Goal: Task Accomplishment & Management: Use online tool/utility

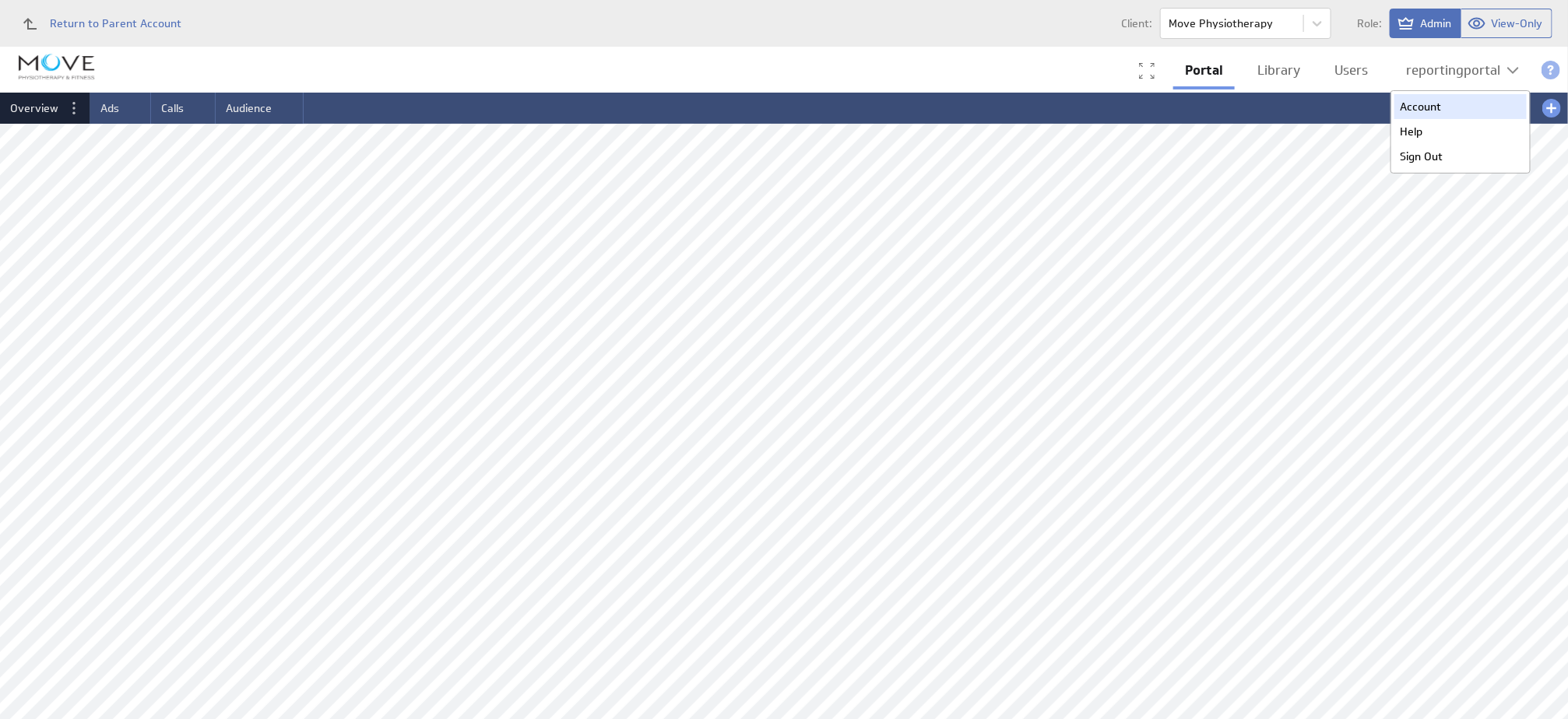
click at [1426, 103] on div "Account" at bounding box center [1460, 106] width 133 height 25
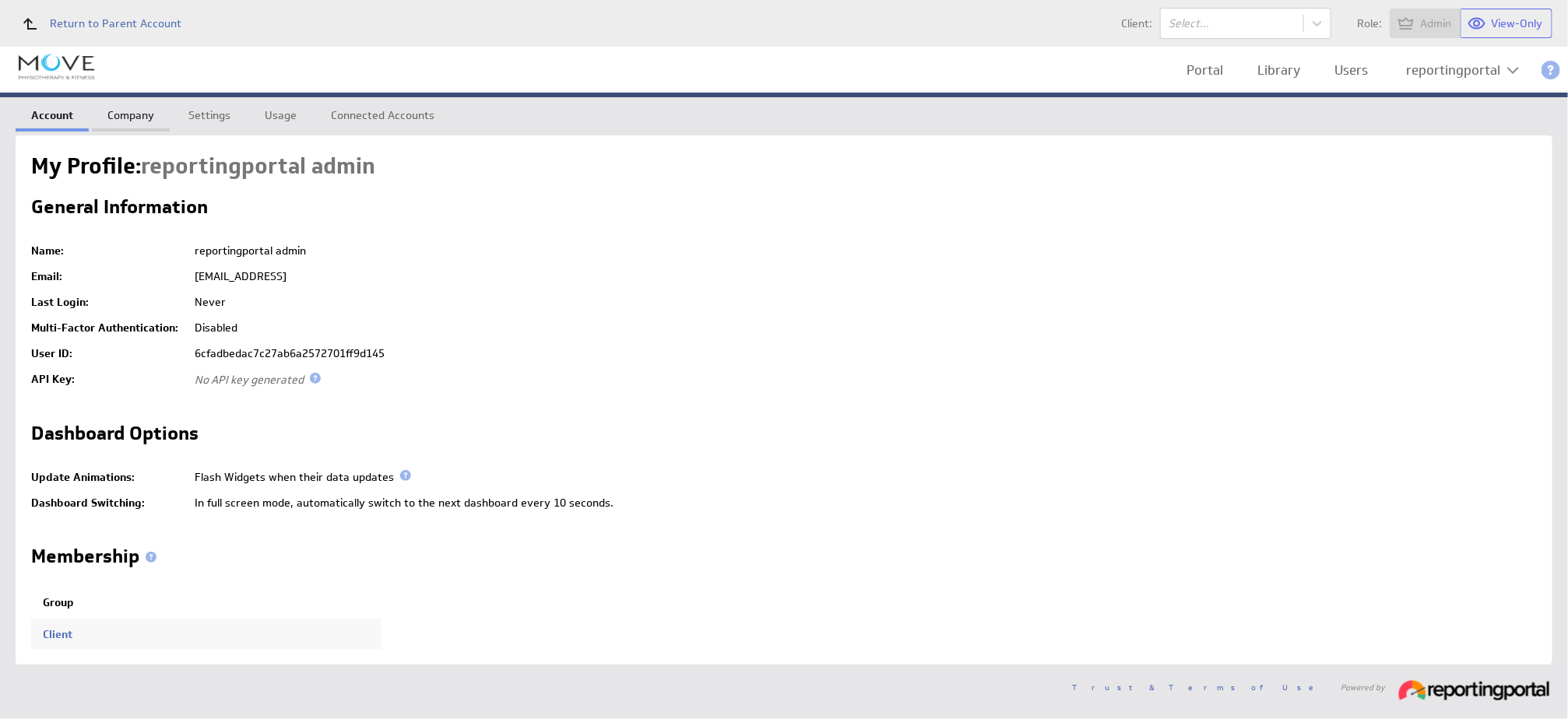
click at [124, 112] on link "Company" at bounding box center [130, 113] width 78 height 31
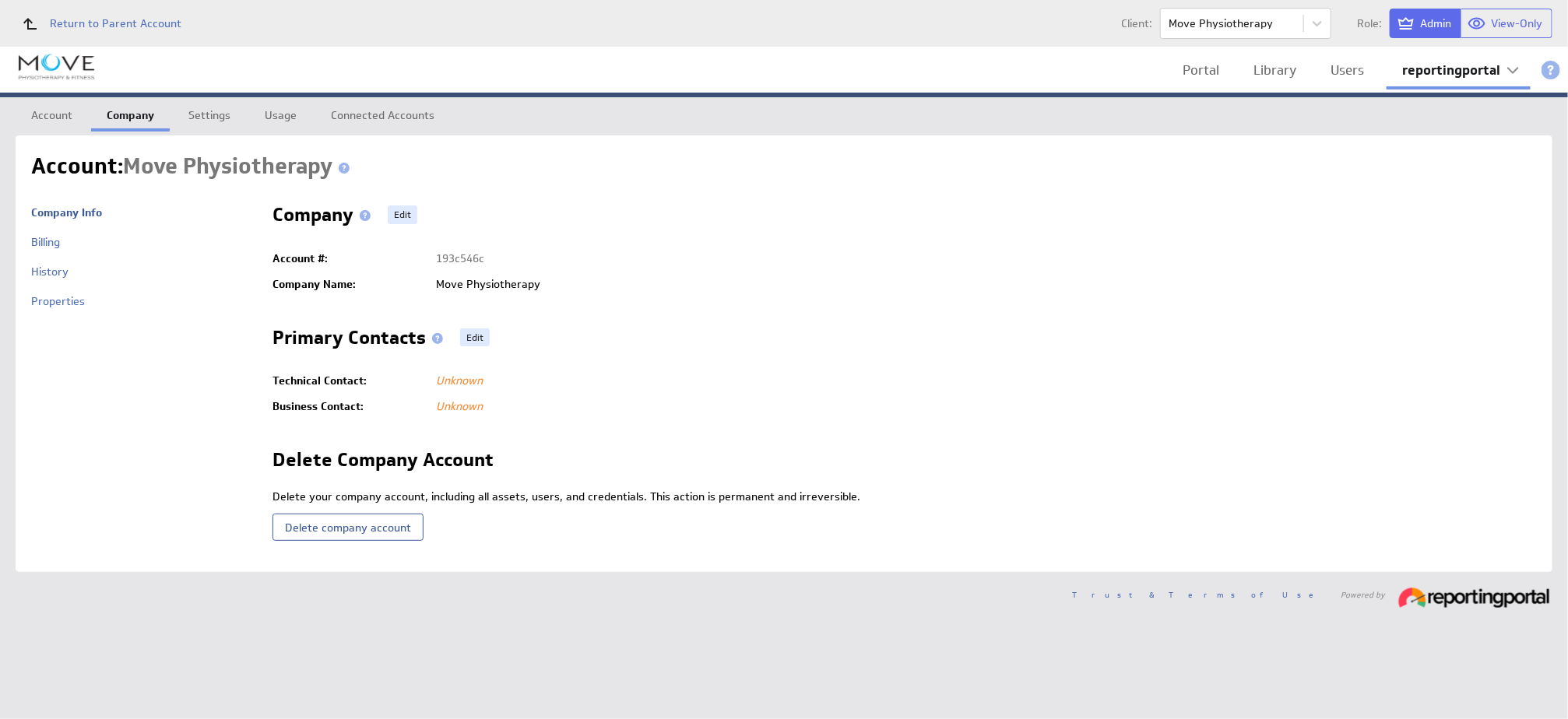
click at [45, 309] on div "Properties" at bounding box center [144, 309] width 225 height 30
click at [45, 295] on link "Properties" at bounding box center [58, 301] width 54 height 14
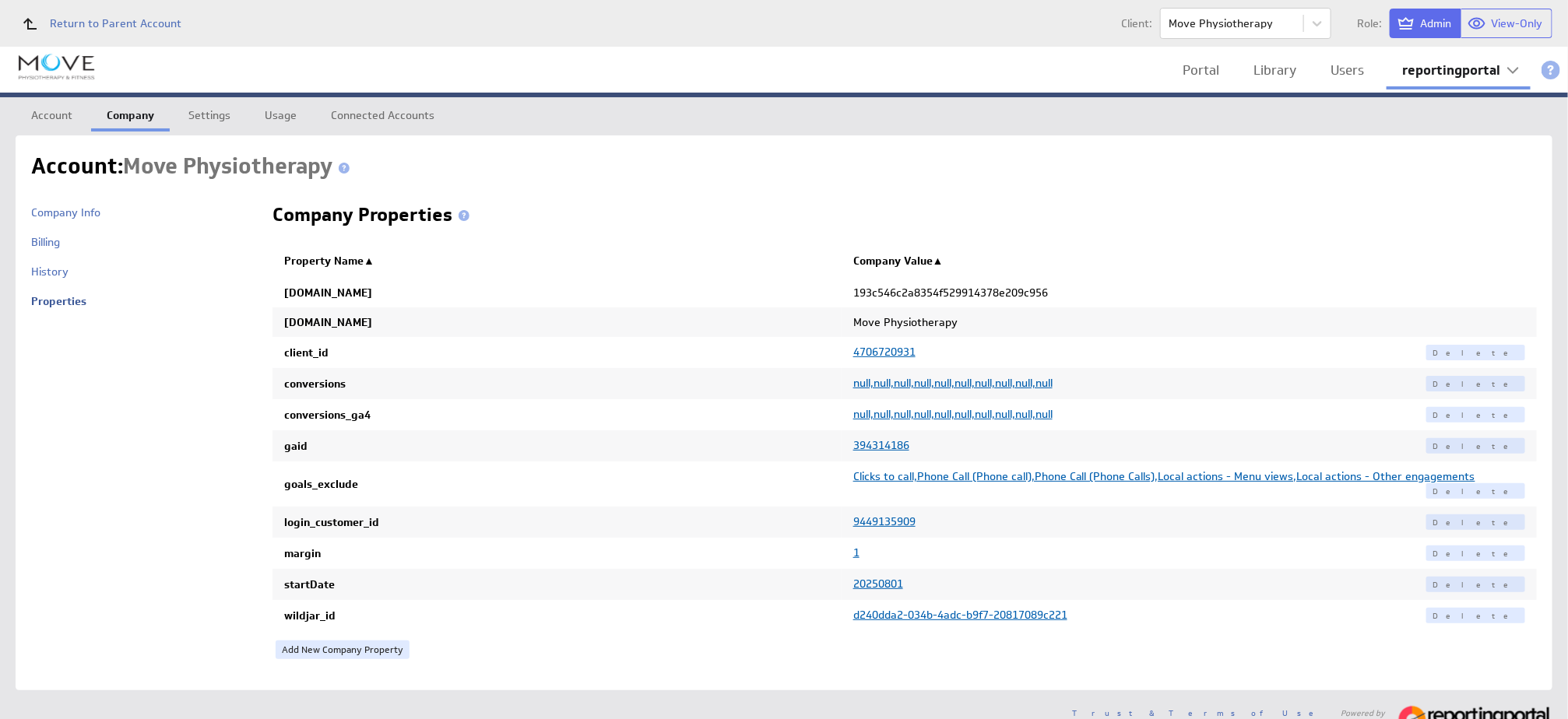
click at [872, 449] on span "394314186" at bounding box center [880, 445] width 56 height 14
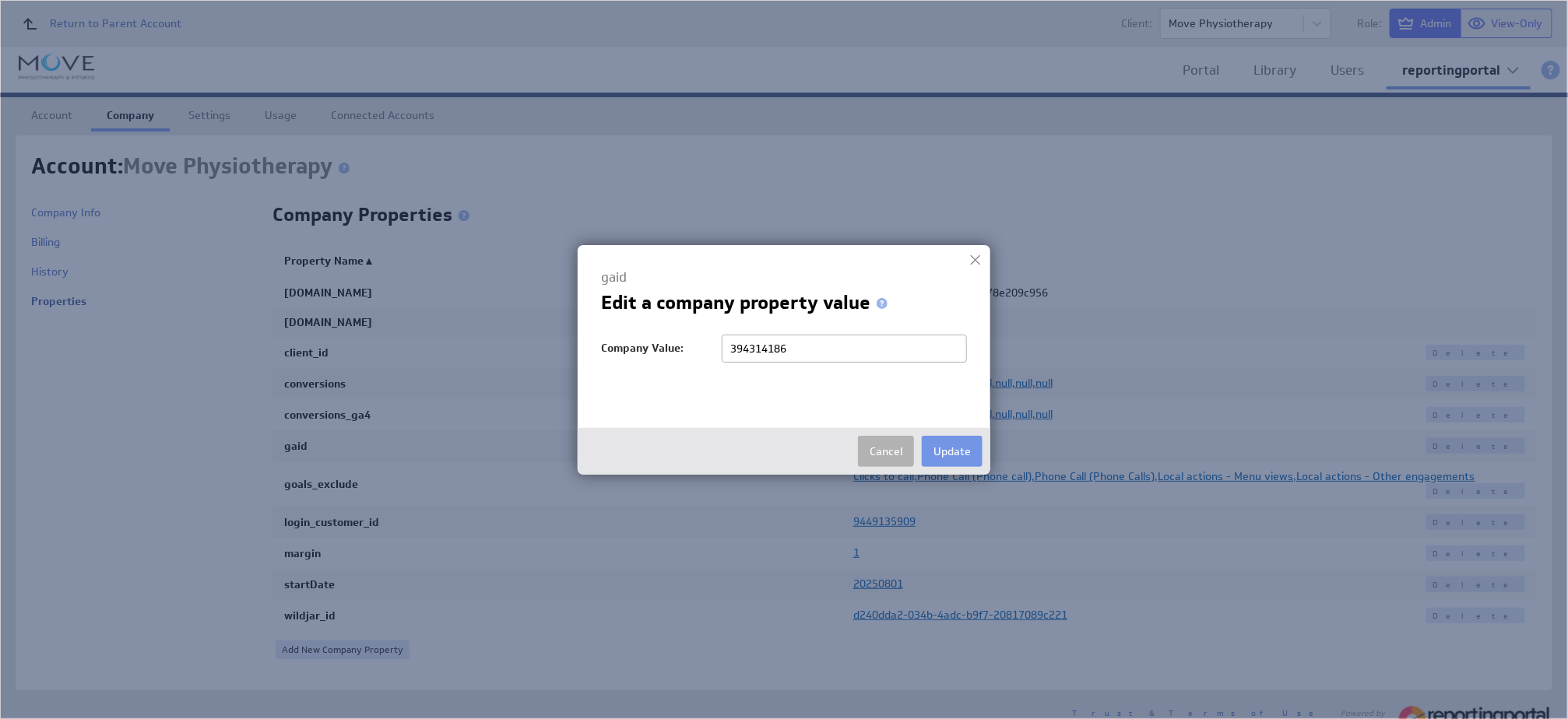
type input "500339776"
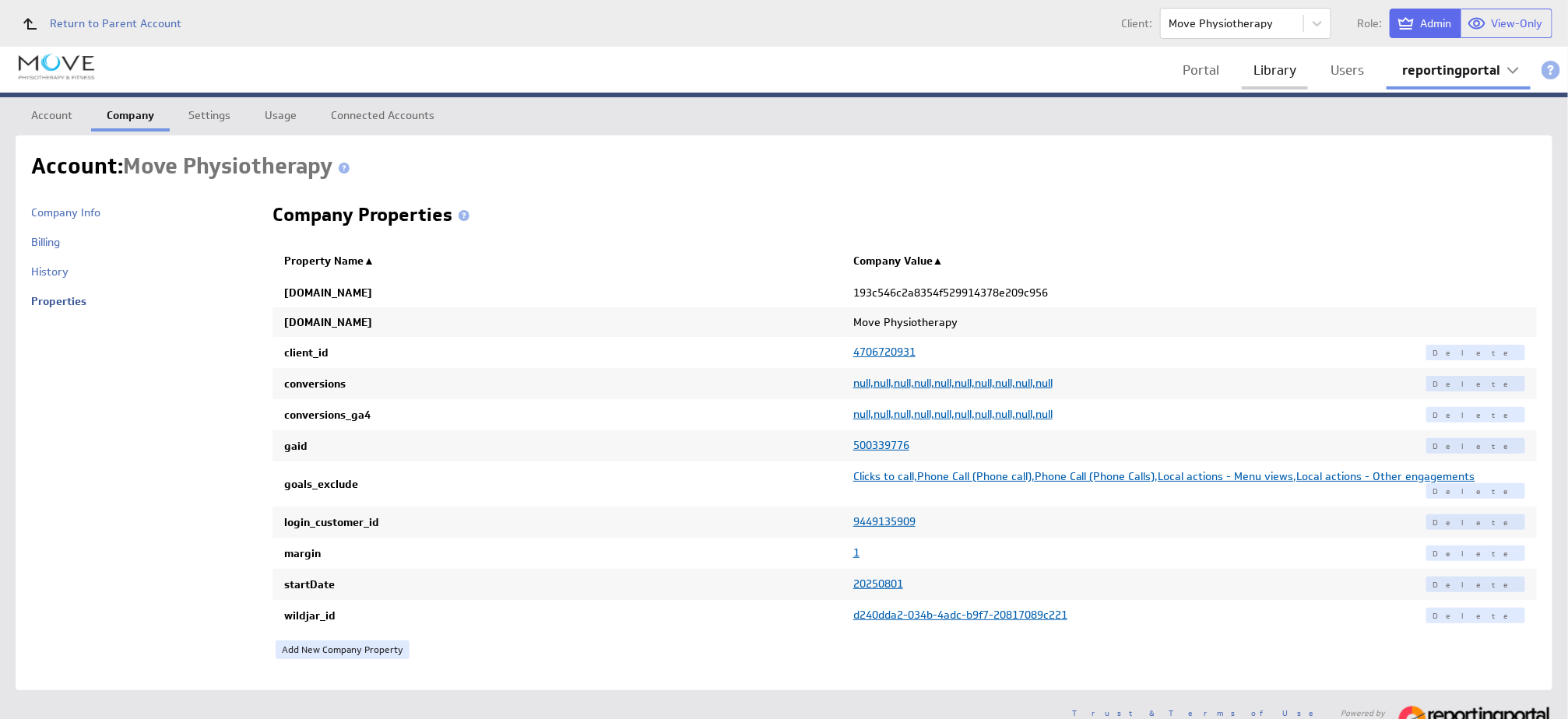
click at [1270, 59] on link "Library" at bounding box center [1274, 70] width 66 height 31
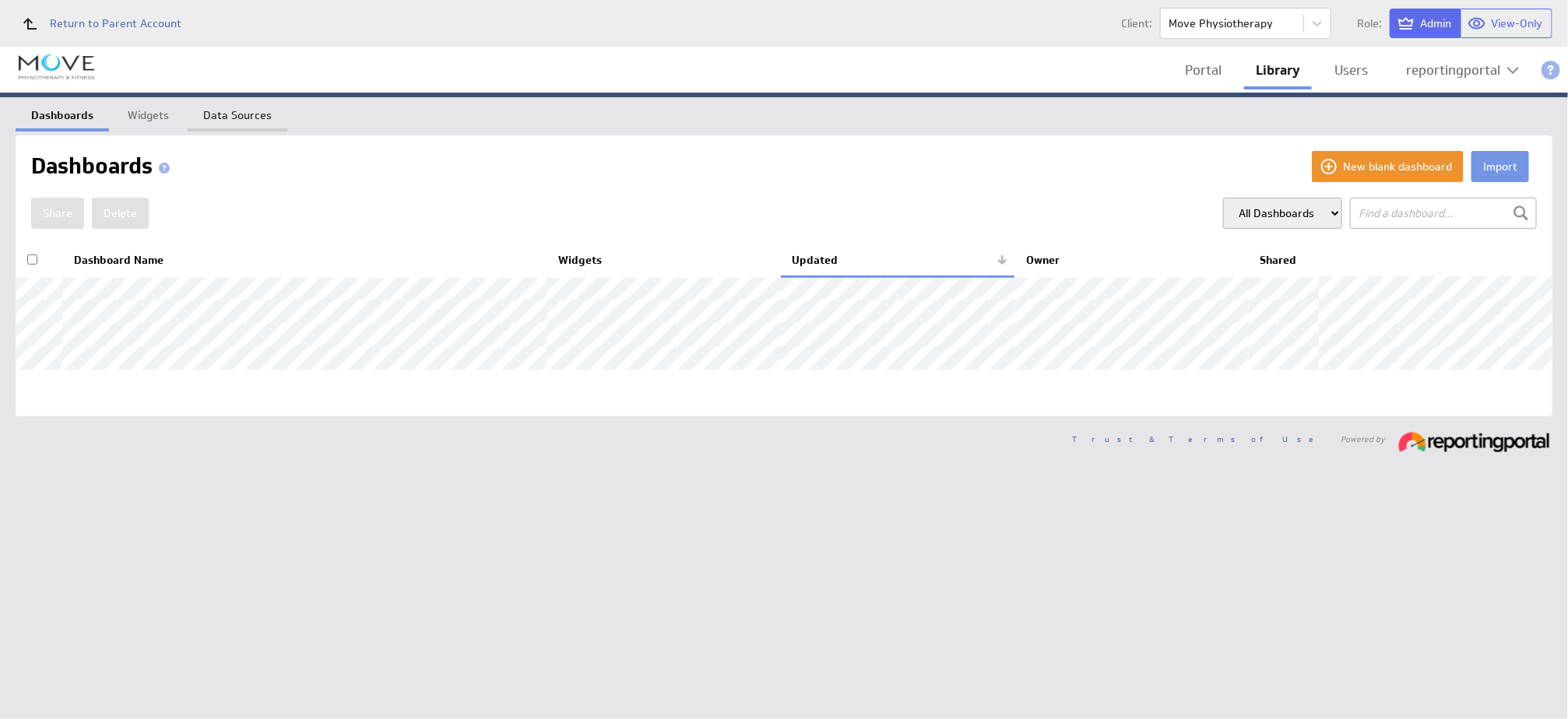
click at [220, 112] on link "Data Sources" at bounding box center [237, 113] width 99 height 31
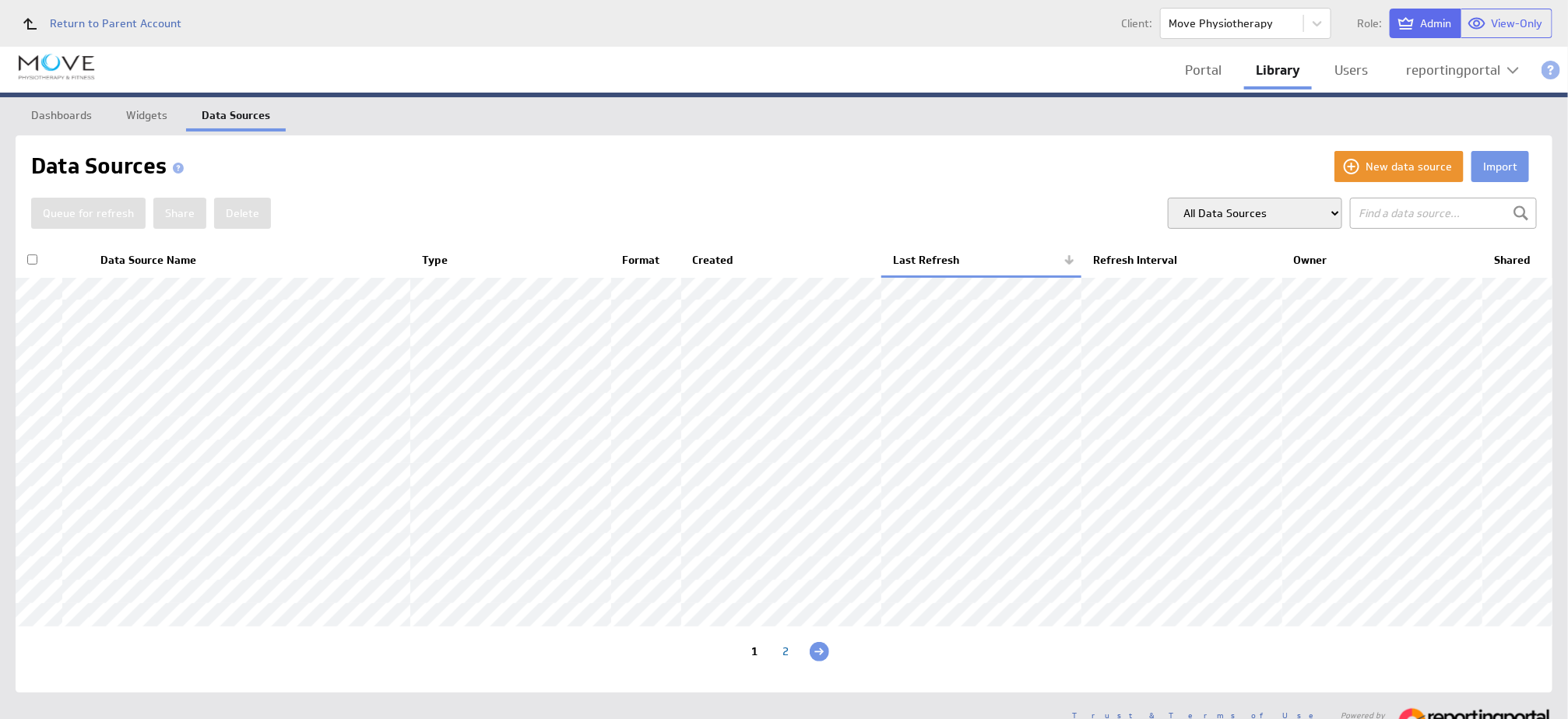
click at [136, 257] on th "Data Source Name" at bounding box center [249, 260] width 322 height 32
click at [1203, 70] on link "Portal" at bounding box center [1202, 70] width 60 height 31
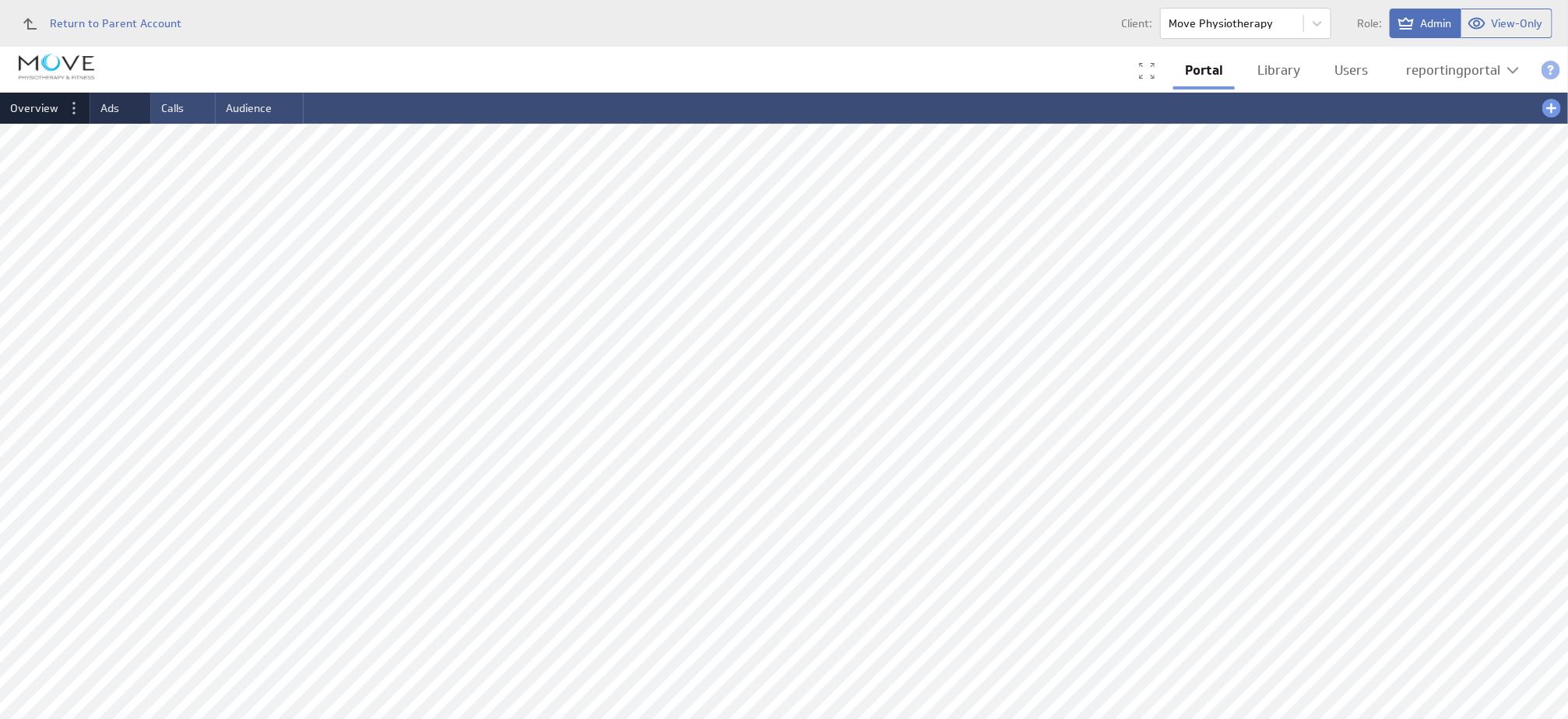
click at [107, 107] on span "Ads" at bounding box center [109, 108] width 19 height 14
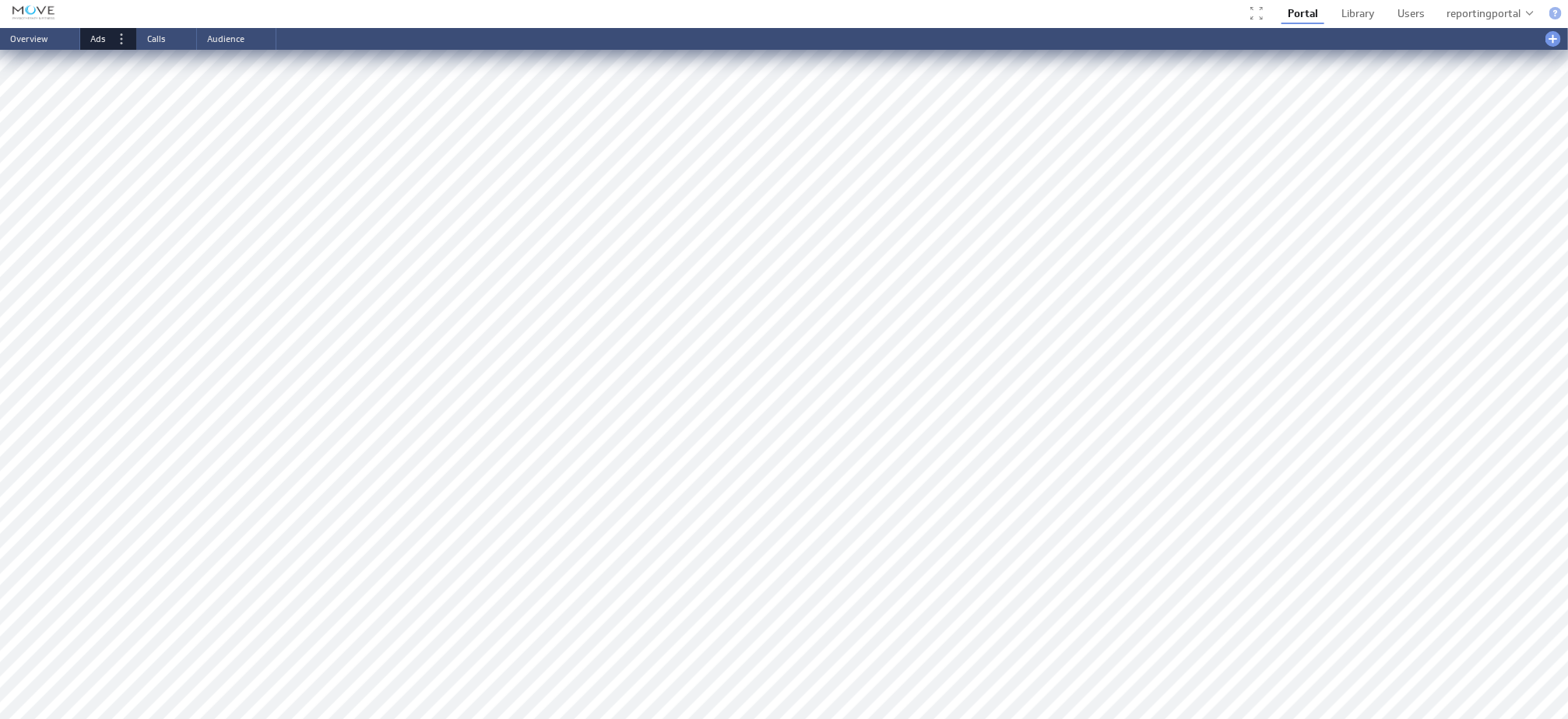
scroll to position [613, 0]
click at [1470, 14] on div "reportingportal" at bounding box center [1482, 14] width 74 height 10
click at [1464, 39] on div "Account" at bounding box center [1489, 43] width 91 height 25
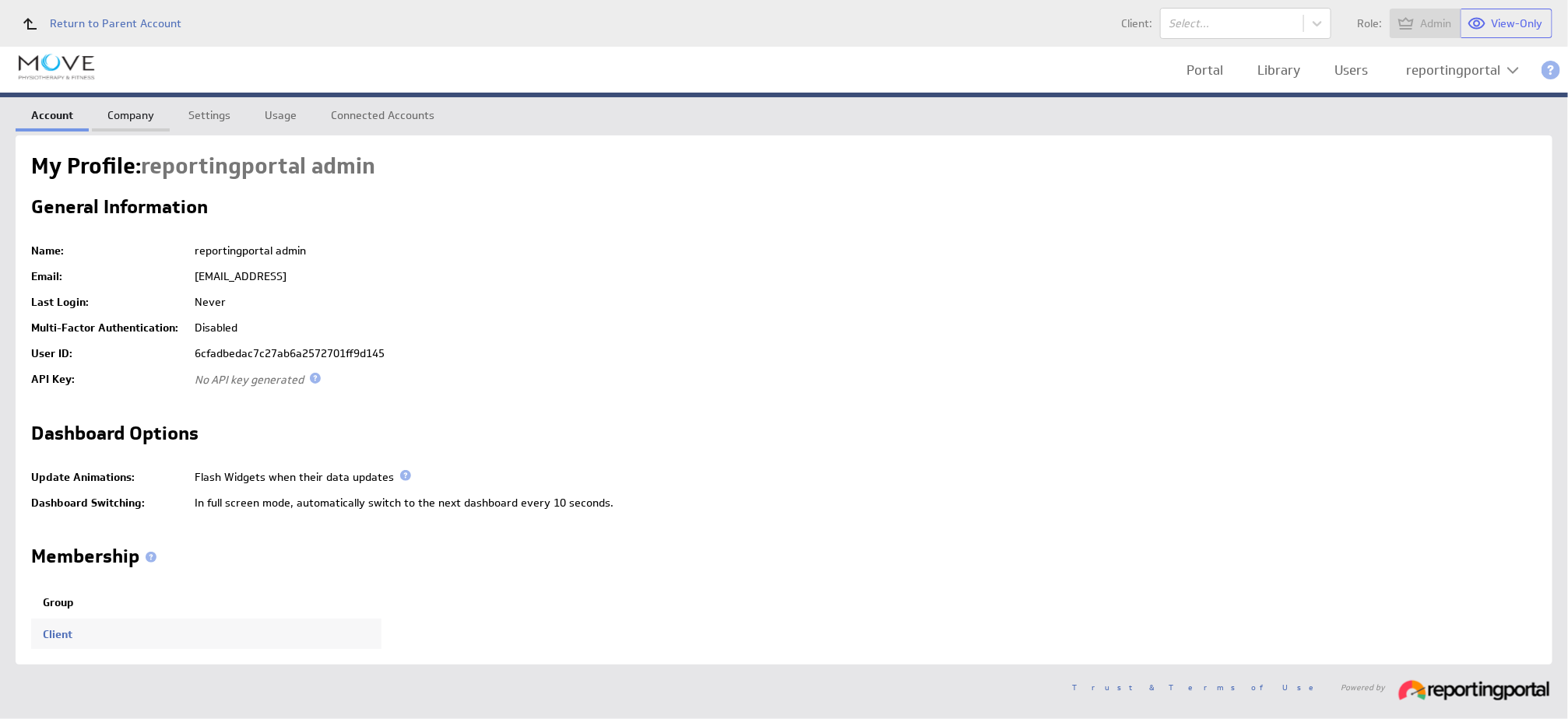
click at [121, 107] on link "Company" at bounding box center [130, 113] width 78 height 31
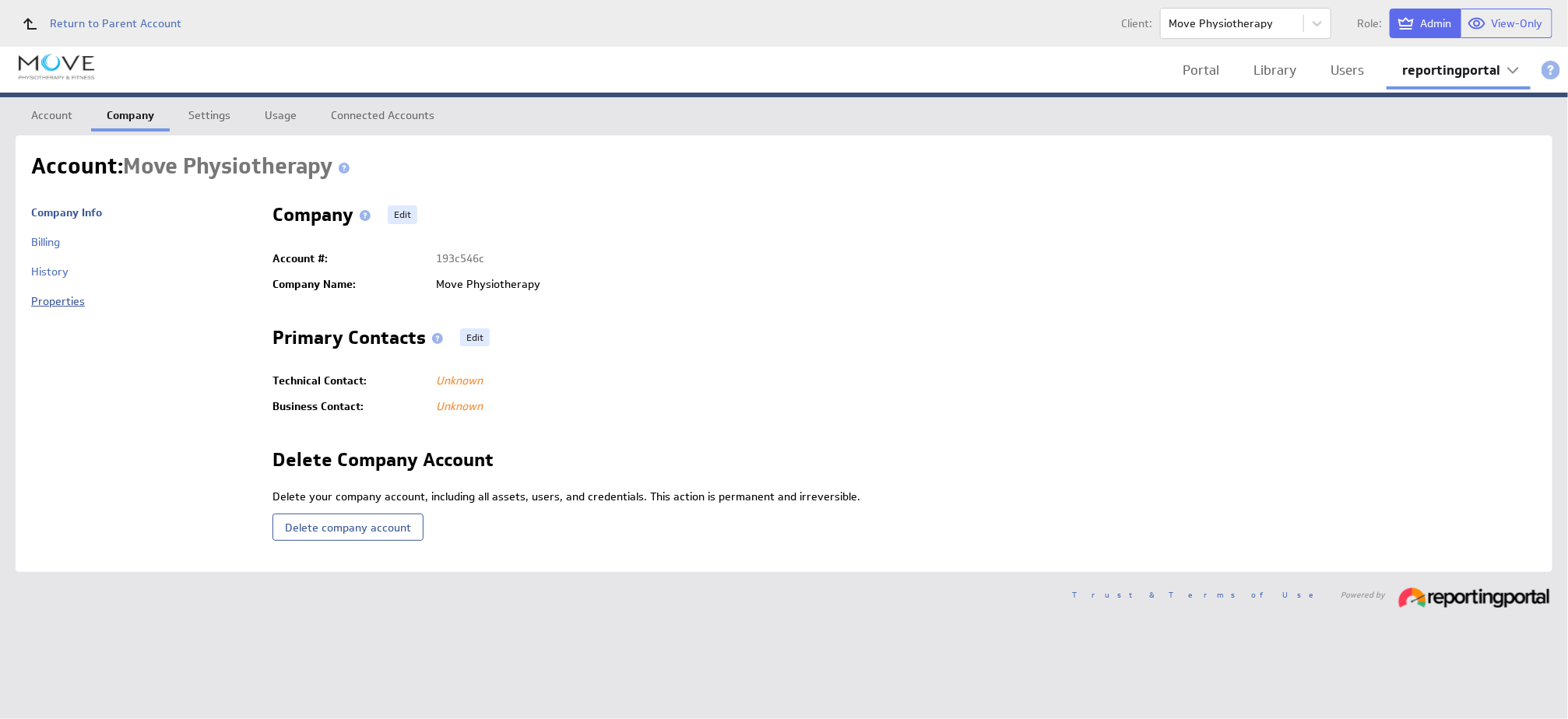
click at [54, 295] on link "Properties" at bounding box center [58, 301] width 54 height 14
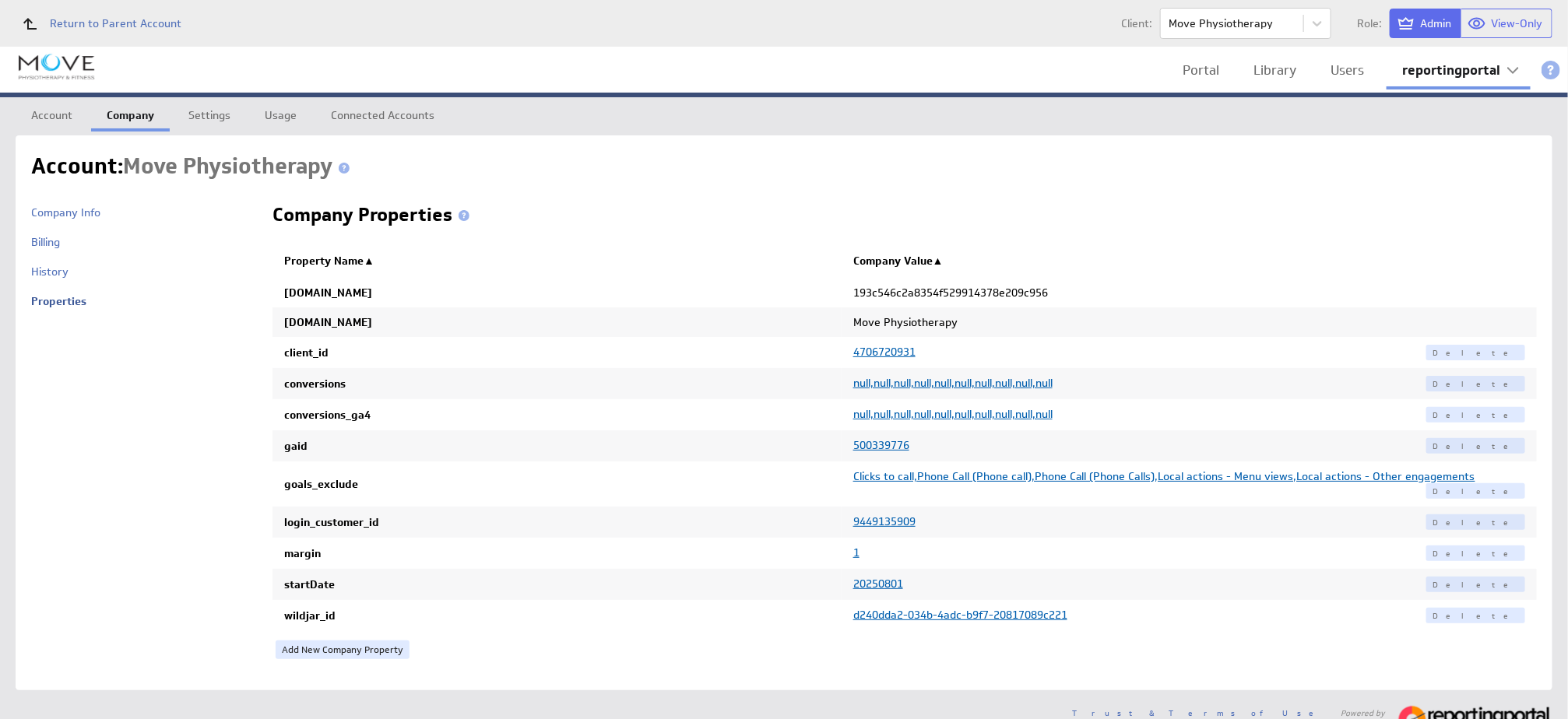
click at [862, 379] on span "null,null,null,null,null,null,null,null,null,null" at bounding box center [952, 383] width 200 height 14
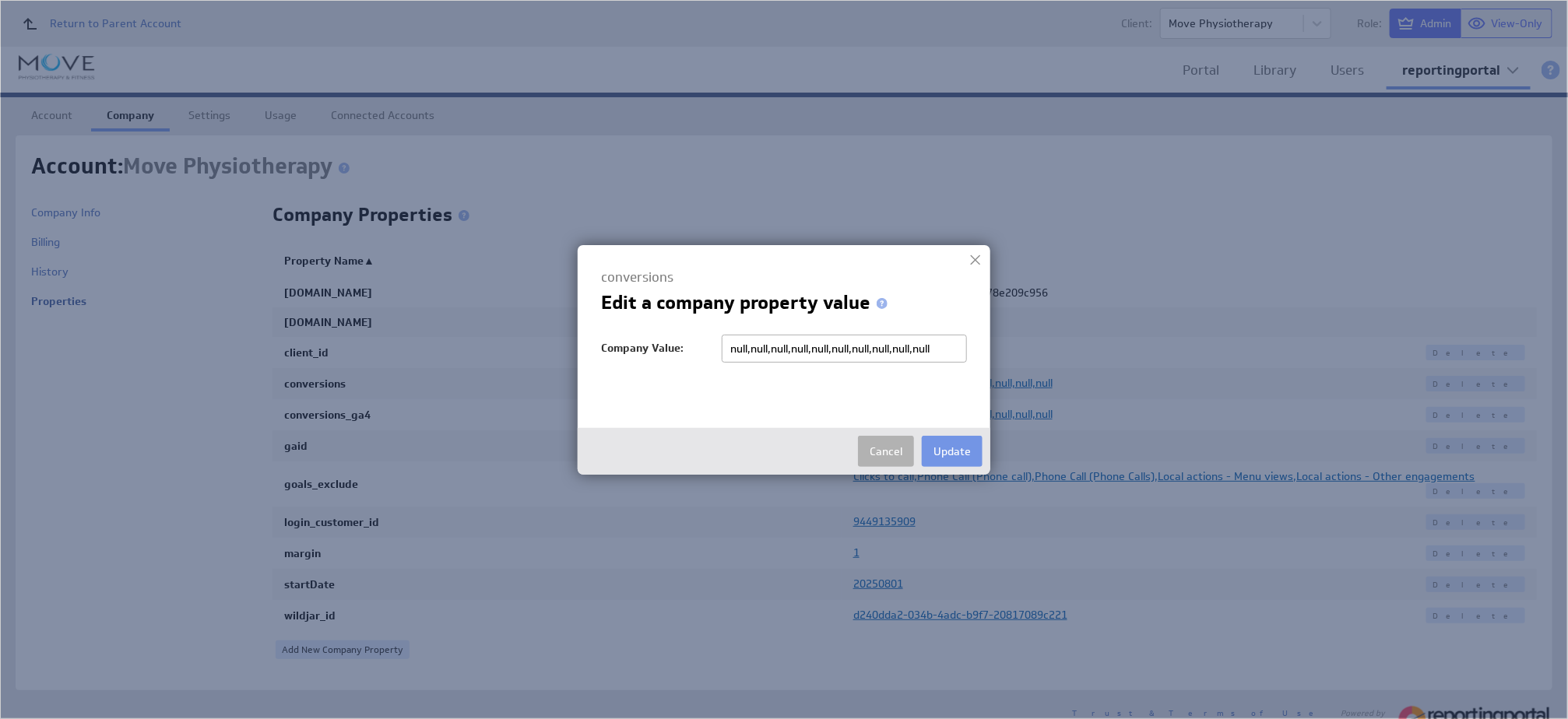
click at [737, 348] on input "null,null,null,null,null,null,null,null,null,null" at bounding box center [843, 348] width 245 height 28
type input "Move Physio 2 (web) booking_page,null,null,null,null,null,null,null,null,null"
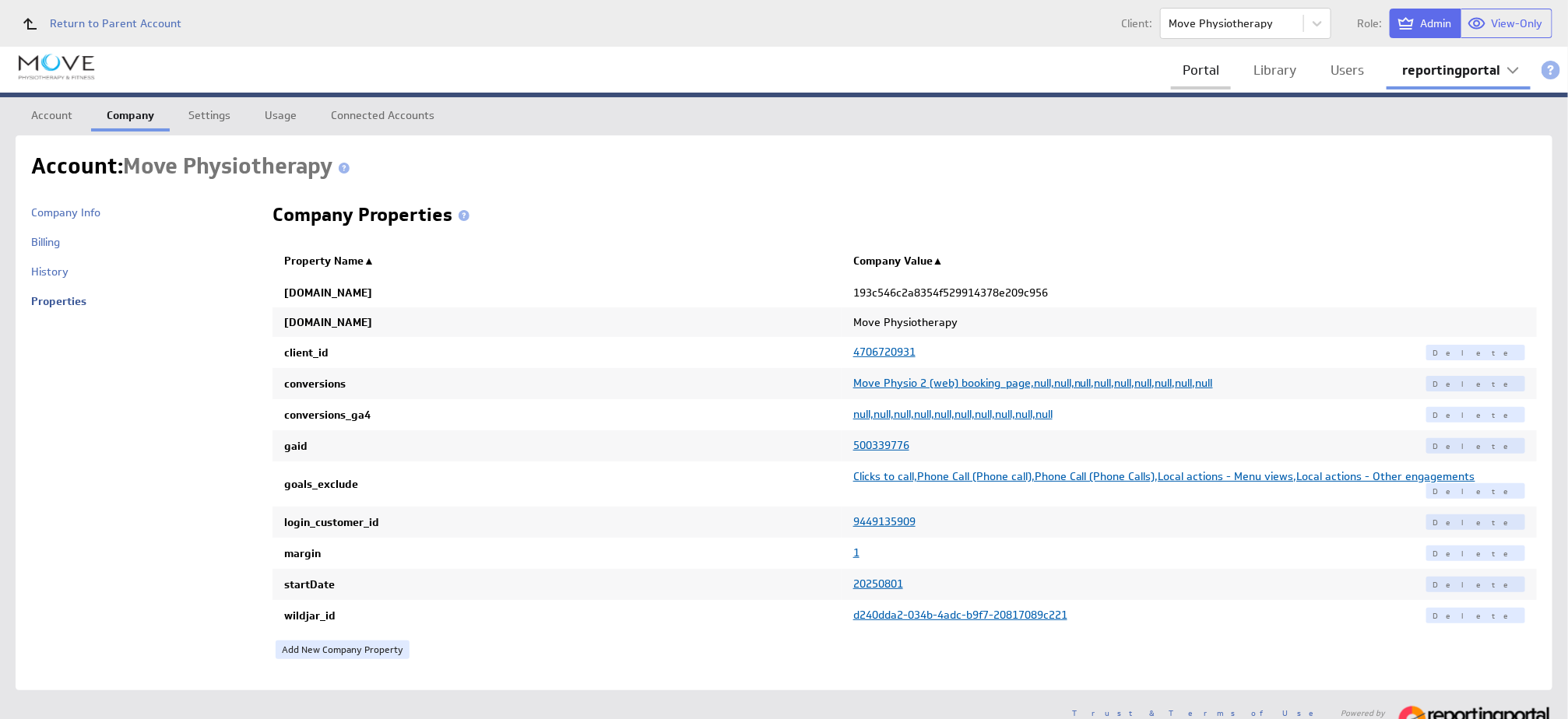
click at [1200, 71] on link "Portal" at bounding box center [1200, 70] width 60 height 31
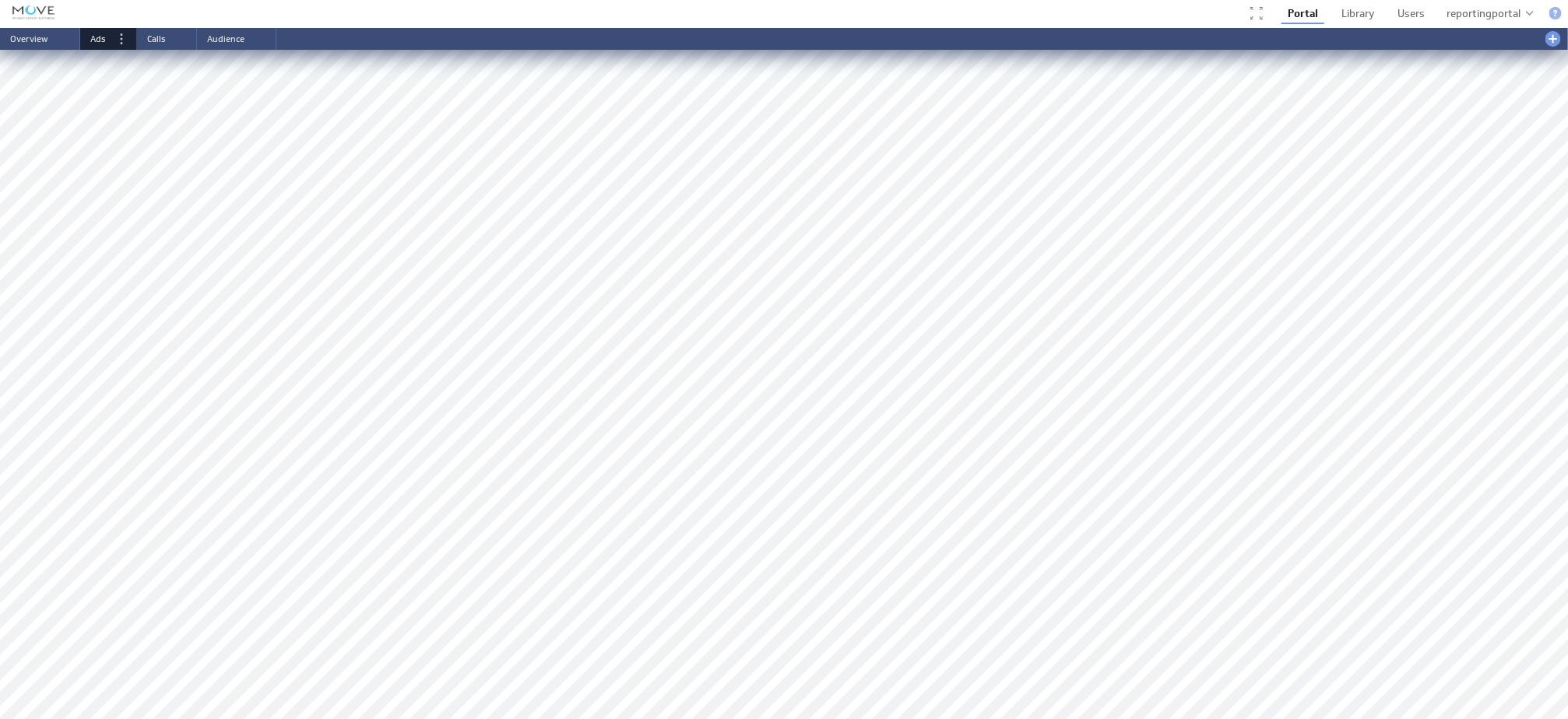
scroll to position [558, 0]
click at [1460, 428] on div "About this Widget" at bounding box center [1465, 429] width 155 height 25
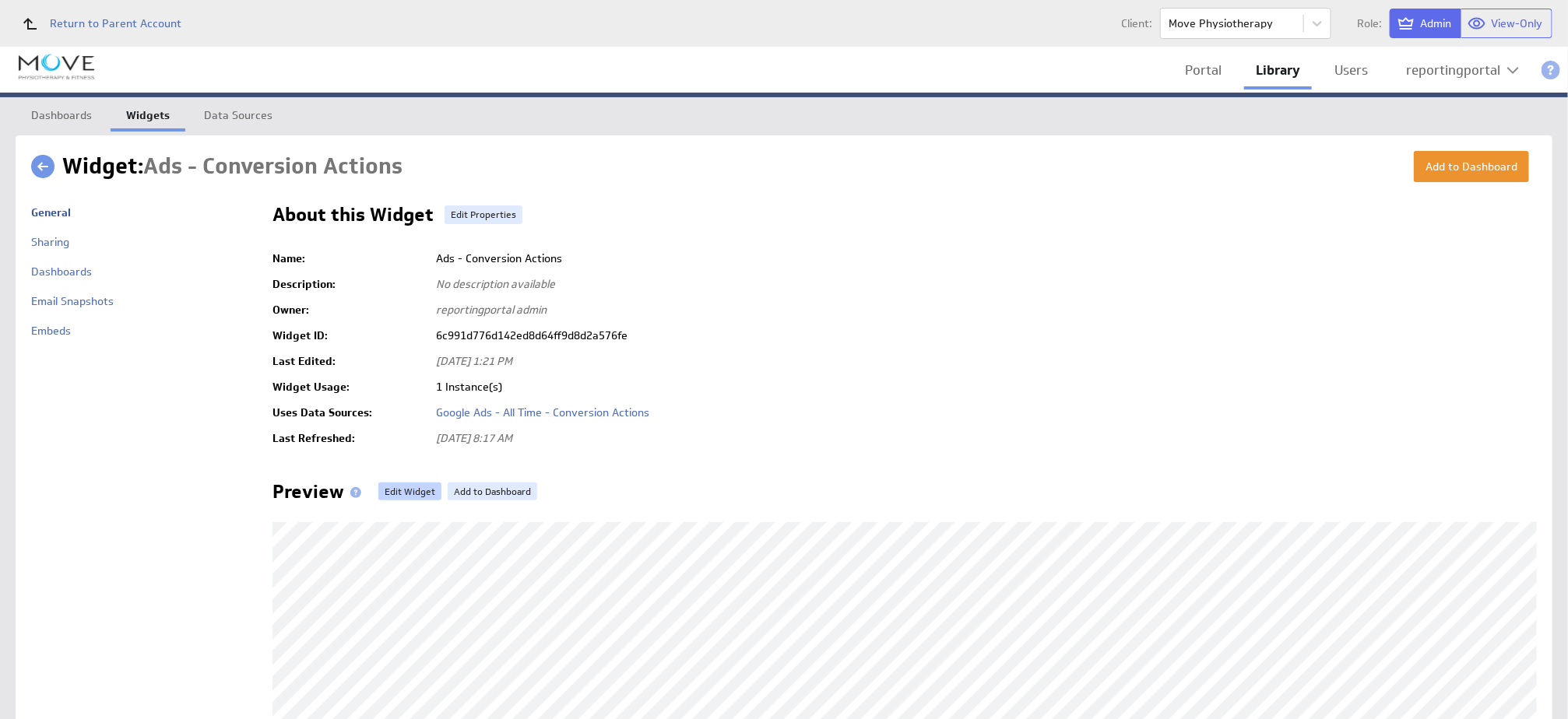
click at [402, 493] on link "Edit Widget" at bounding box center [410, 492] width 63 height 19
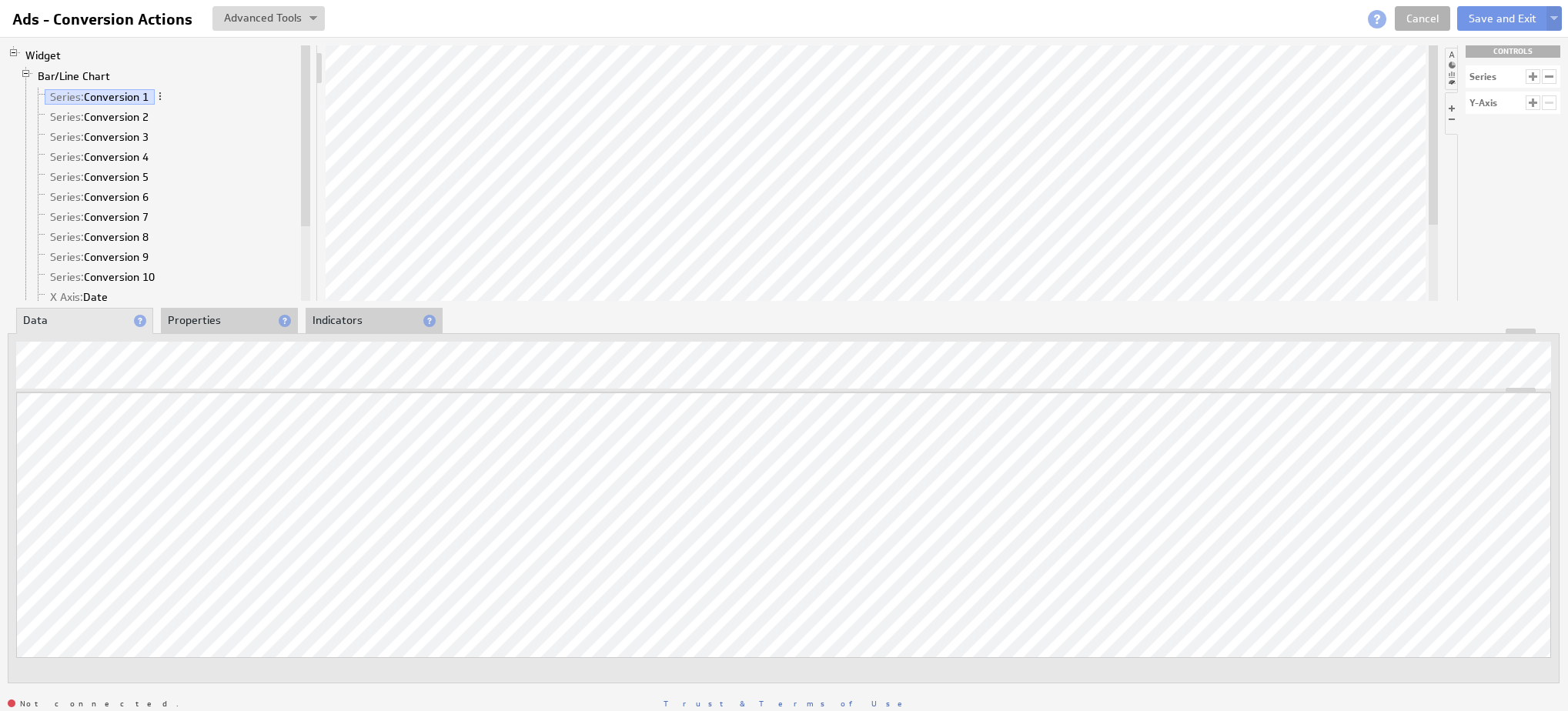
click at [210, 309] on li "Properties" at bounding box center [229, 320] width 137 height 26
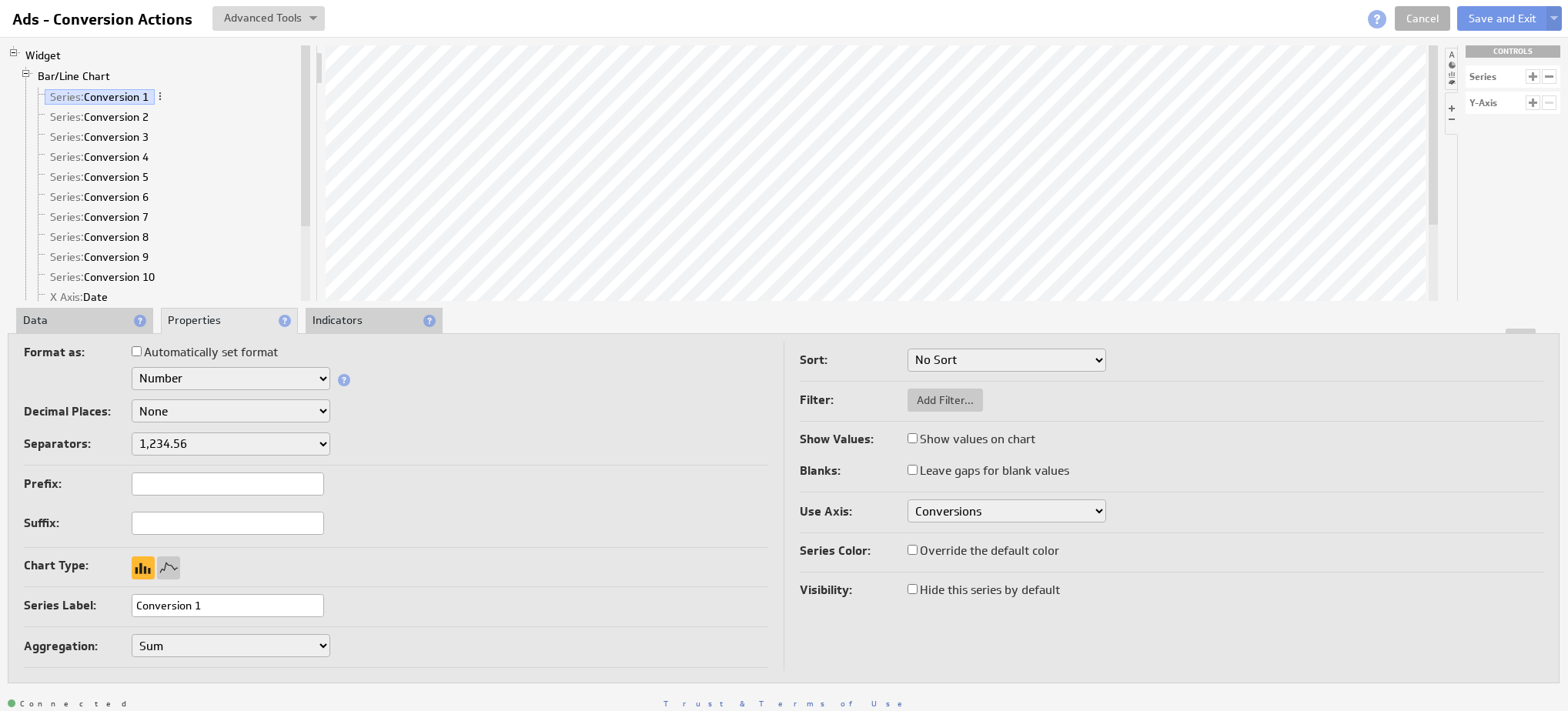
drag, startPoint x: 225, startPoint y: 612, endPoint x: 13, endPoint y: 591, distance: 213.0
click at [15, 595] on div "Format as: Automatically set format Text Number Currency Percentage Date / Time…" at bounding box center [783, 509] width 1551 height 351
type input "Booking Page"
click at [1515, 19] on button "Save and Exit" at bounding box center [1502, 18] width 90 height 24
